Goal: Navigation & Orientation: Find specific page/section

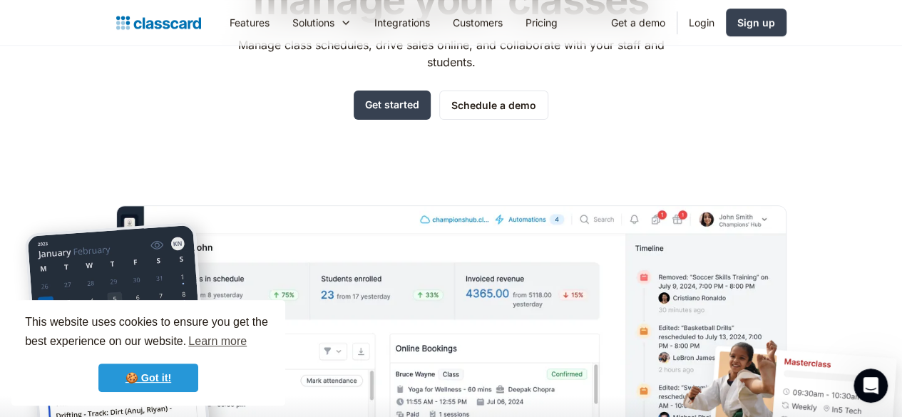
scroll to position [211, 0]
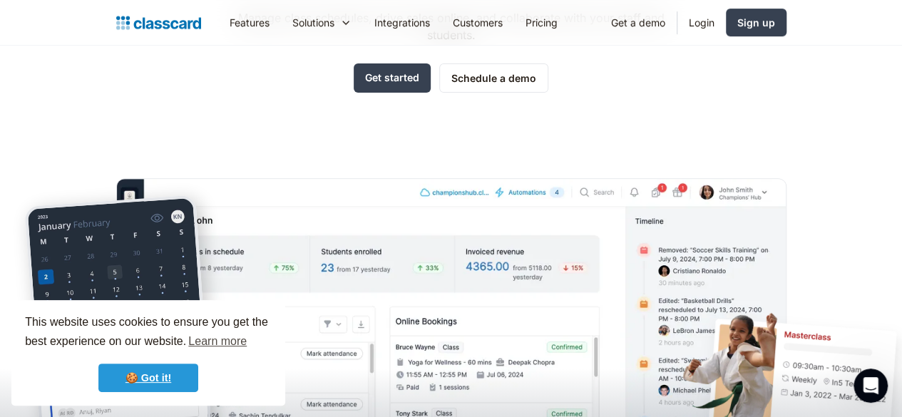
click at [171, 380] on link "🍪 Got it!" at bounding box center [148, 378] width 100 height 29
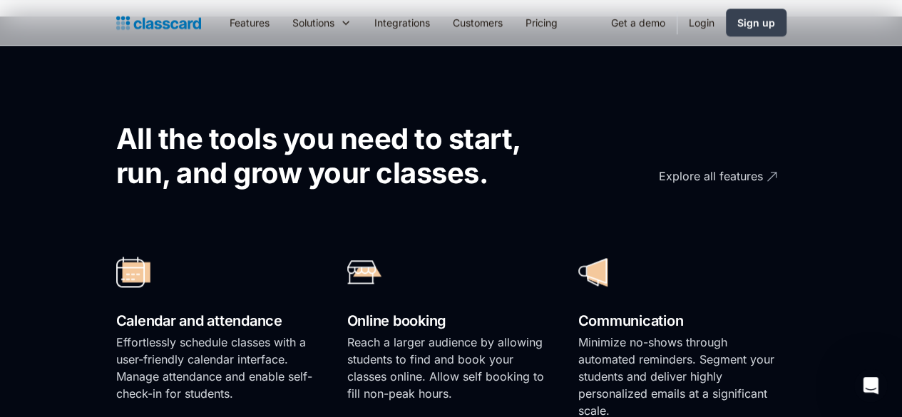
scroll to position [793, 0]
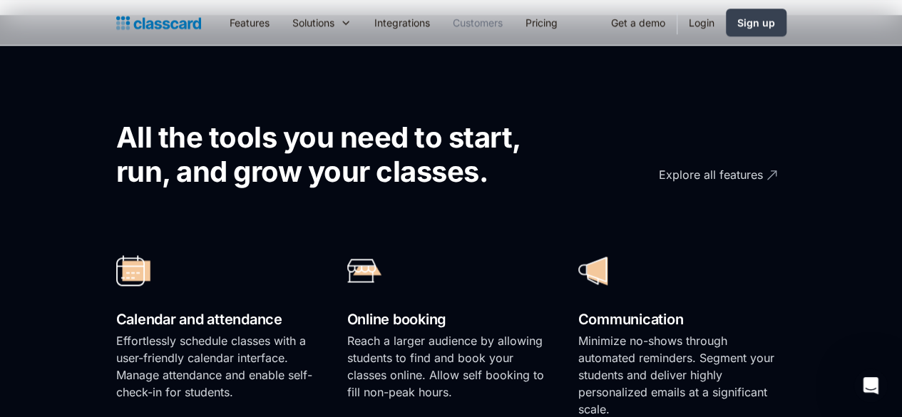
click at [441, 8] on link "Customers" at bounding box center [477, 22] width 73 height 32
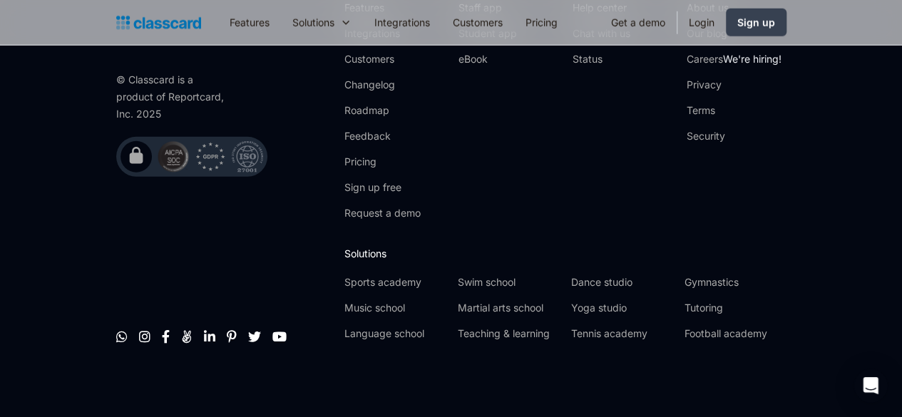
scroll to position [1903, 0]
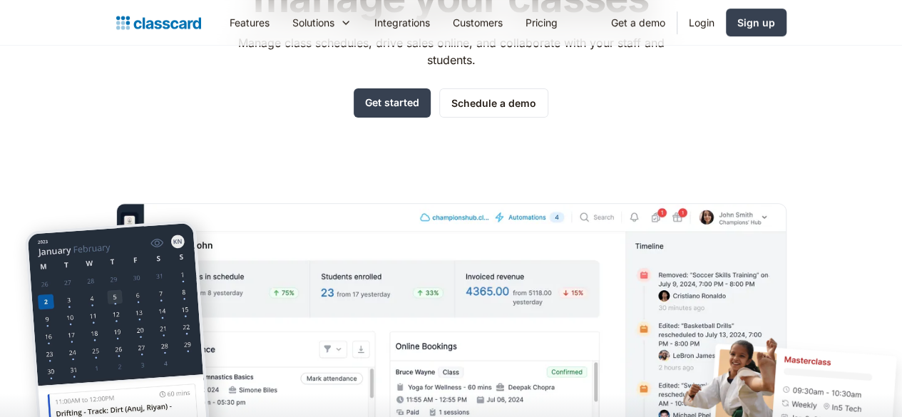
scroll to position [138, 0]
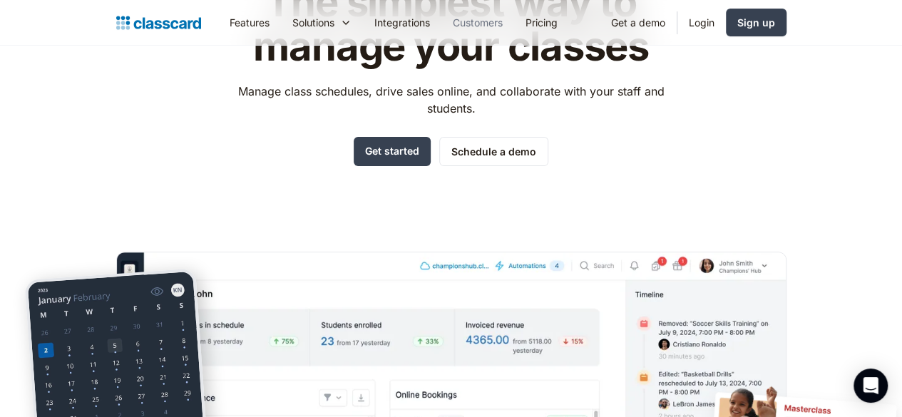
click at [441, 14] on link "Customers" at bounding box center [477, 22] width 73 height 32
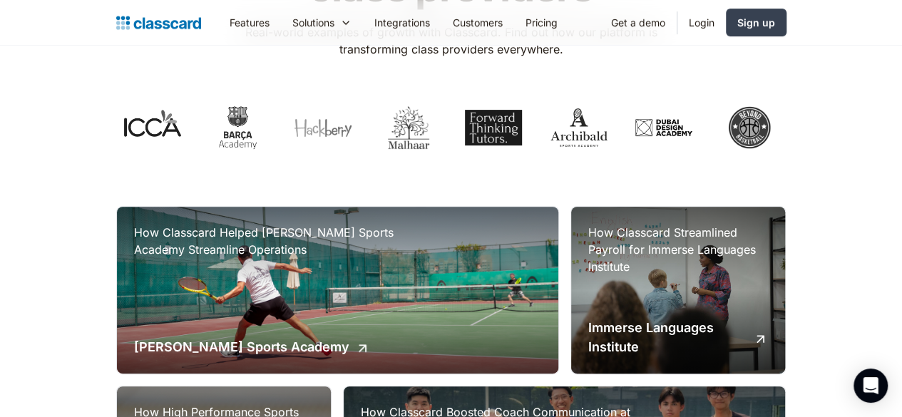
scroll to position [192, 0]
